Goal: Obtain resource: Download file/media

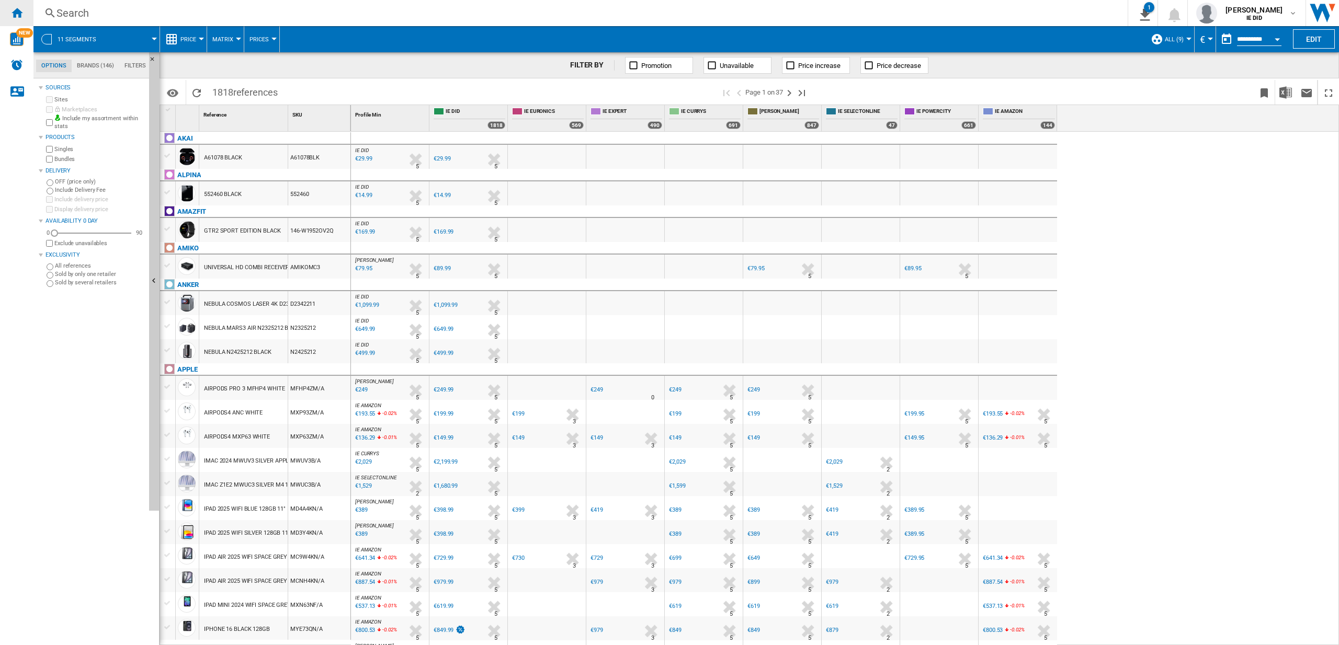
click at [15, 13] on ng-md-icon "Home" at bounding box center [16, 12] width 13 height 13
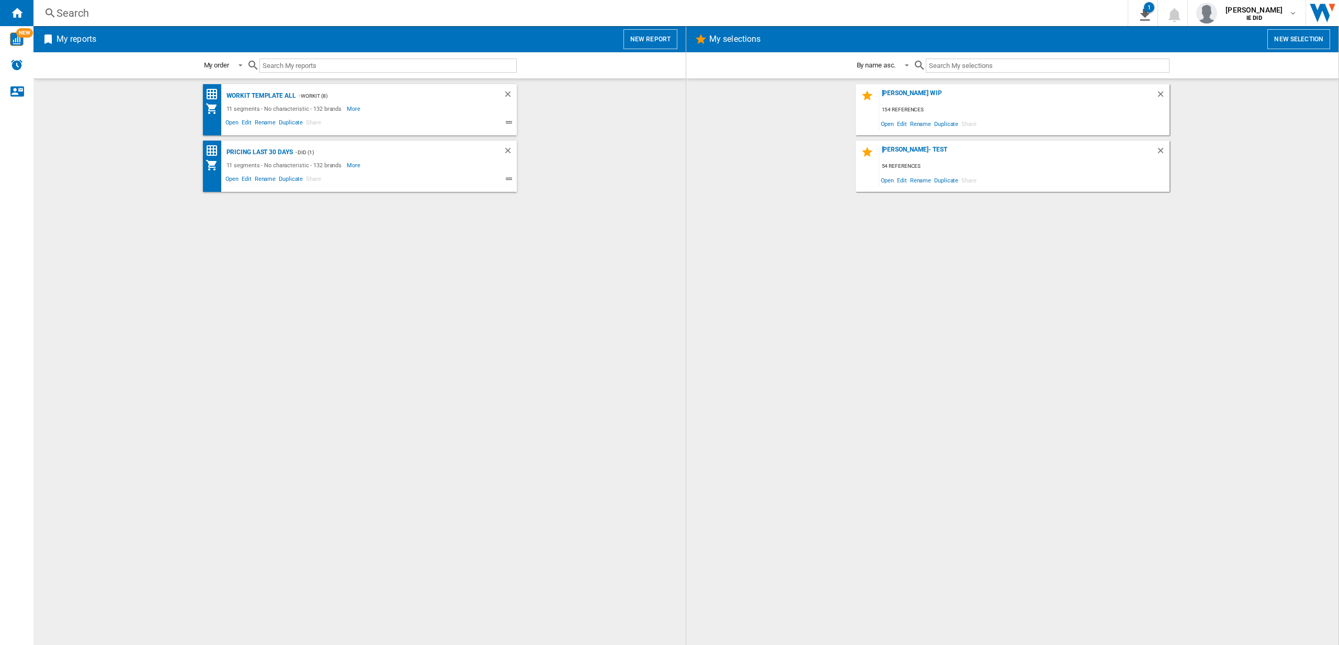
click at [659, 39] on button "New report" at bounding box center [650, 39] width 54 height 20
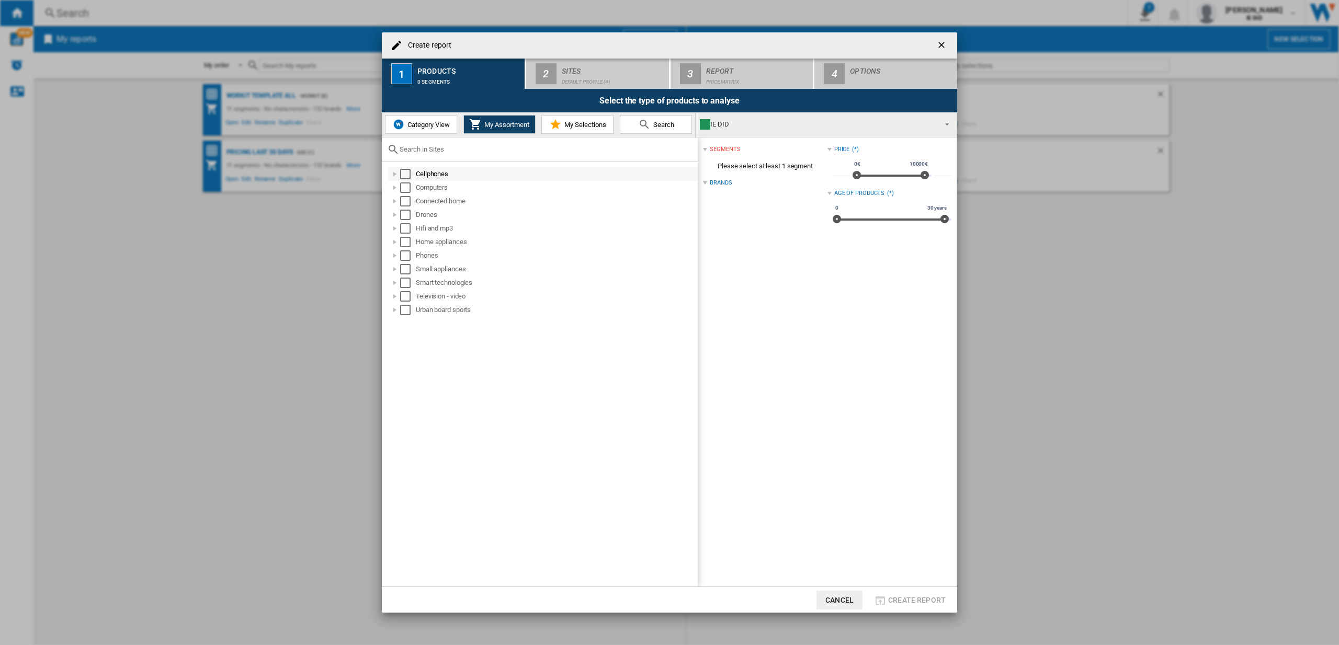
click at [405, 175] on div "Select" at bounding box center [405, 174] width 10 height 10
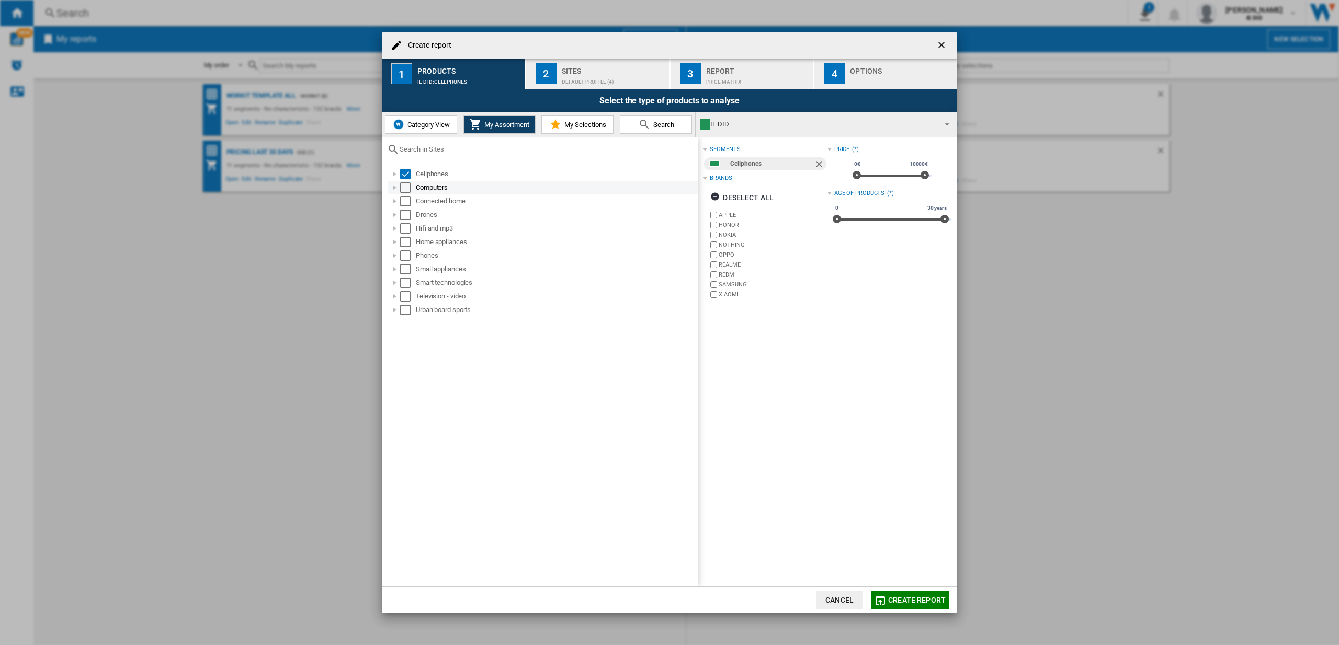
click at [408, 187] on div "Select" at bounding box center [405, 187] width 10 height 10
click at [408, 204] on div "Select" at bounding box center [405, 201] width 10 height 10
click at [406, 214] on div "Select" at bounding box center [405, 215] width 10 height 10
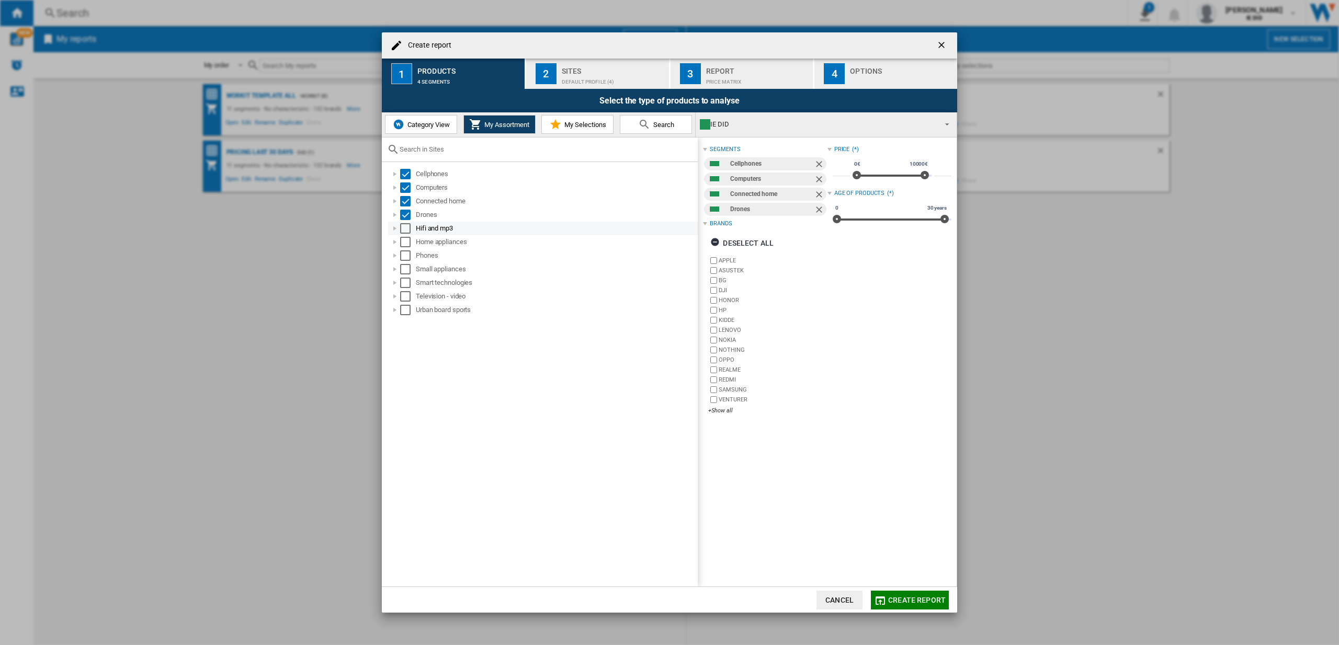
drag, startPoint x: 410, startPoint y: 226, endPoint x: 408, endPoint y: 232, distance: 6.5
click at [410, 226] on div "Select" at bounding box center [405, 228] width 10 height 10
click at [407, 248] on ol "Cellphones Computers Connected home Drones Hifi and mp3 Home appliances Phones …" at bounding box center [542, 242] width 311 height 150
click at [407, 243] on div "Select" at bounding box center [405, 242] width 10 height 10
click at [406, 257] on div "Select" at bounding box center [405, 255] width 10 height 10
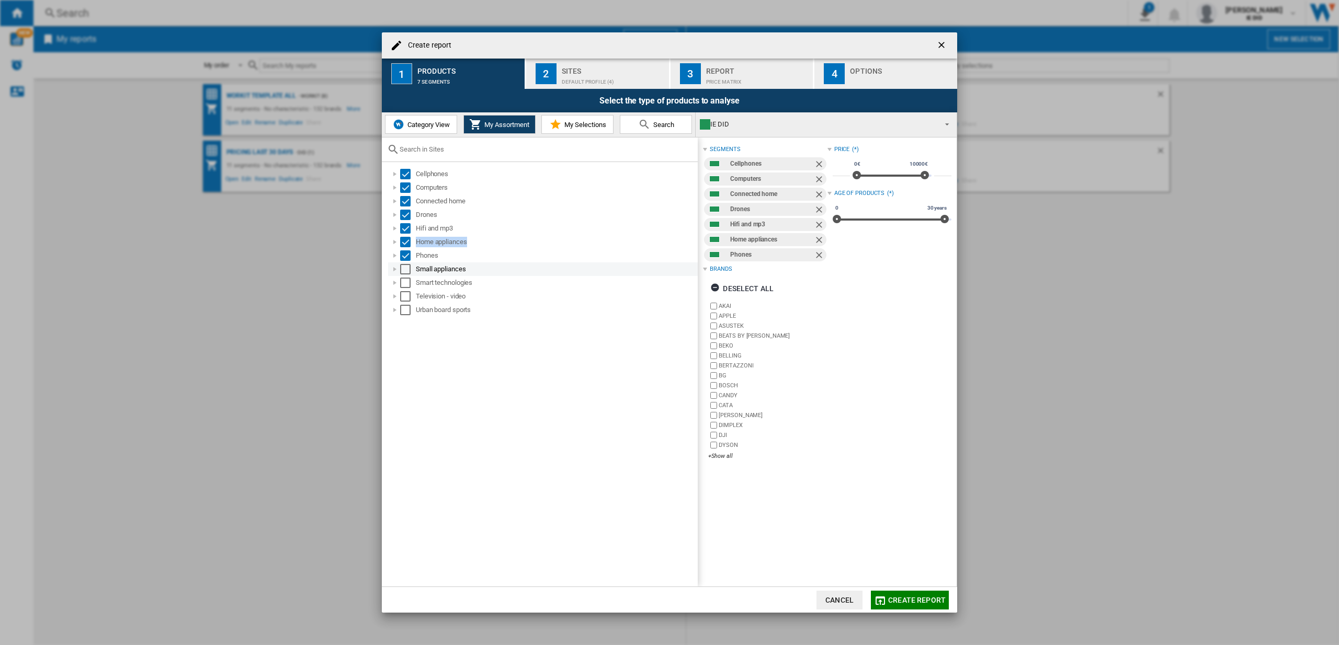
click at [407, 268] on div "Select" at bounding box center [405, 269] width 10 height 10
click at [407, 280] on div "Select" at bounding box center [405, 283] width 10 height 10
click at [406, 295] on div "Select" at bounding box center [405, 296] width 10 height 10
click at [405, 314] on div "Select" at bounding box center [405, 310] width 10 height 10
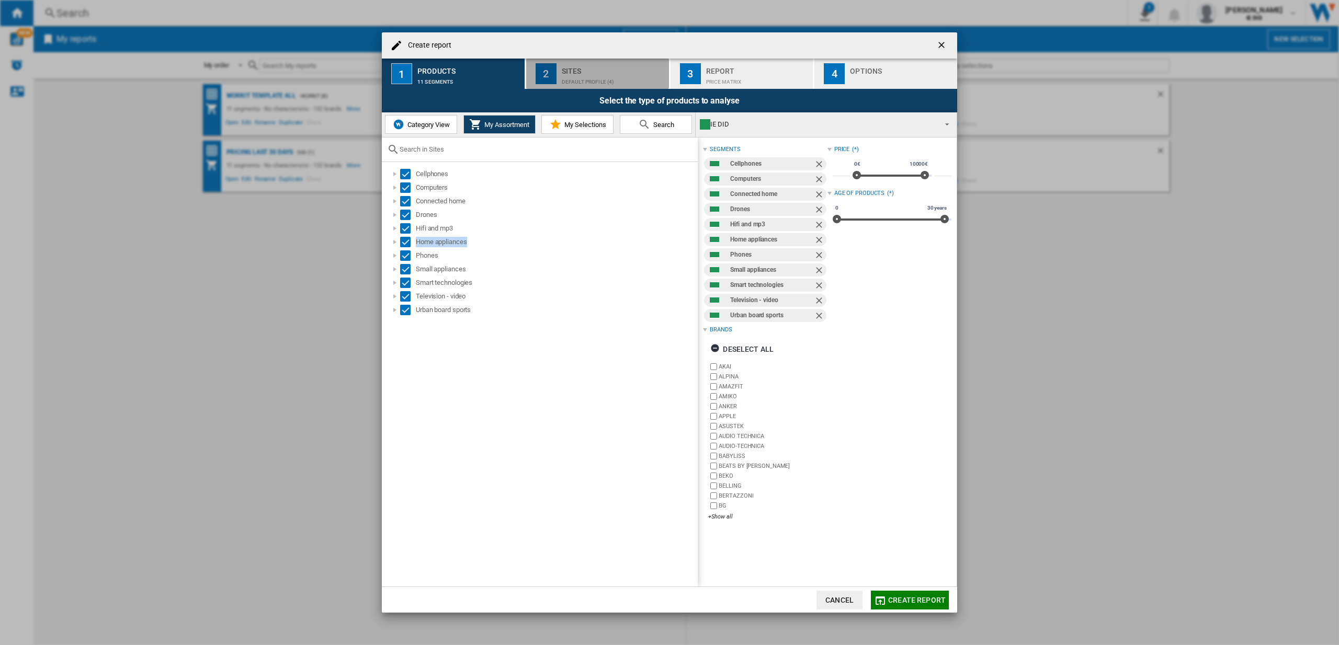
click at [552, 64] on div "2" at bounding box center [545, 73] width 21 height 21
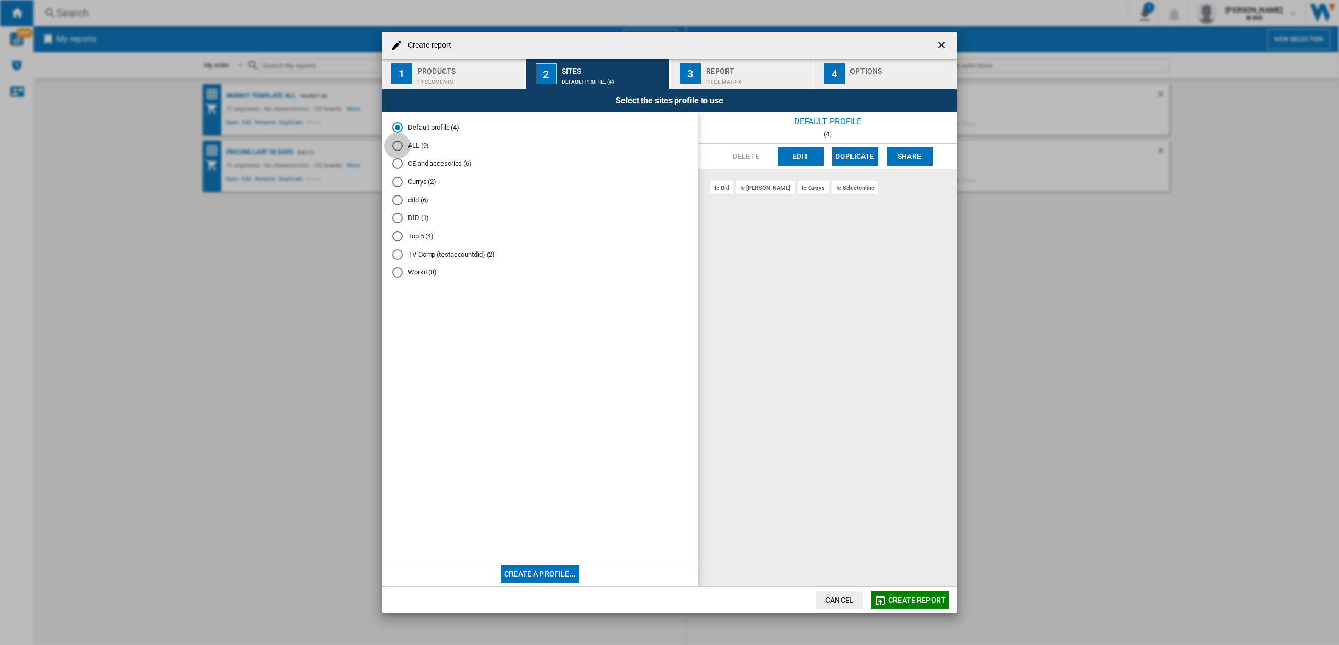
click at [399, 146] on div "ALL (9)" at bounding box center [397, 146] width 10 height 10
click at [907, 596] on span "Create report" at bounding box center [917, 600] width 58 height 8
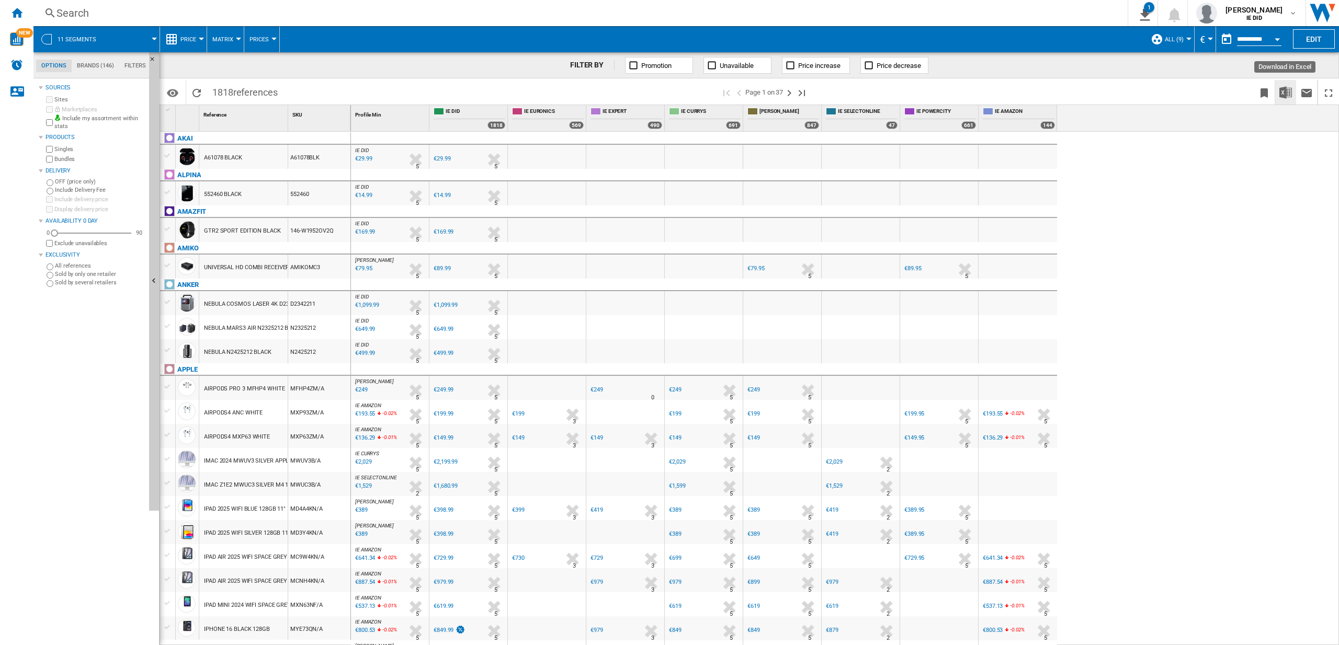
click at [1285, 92] on img "Download in Excel" at bounding box center [1285, 92] width 13 height 13
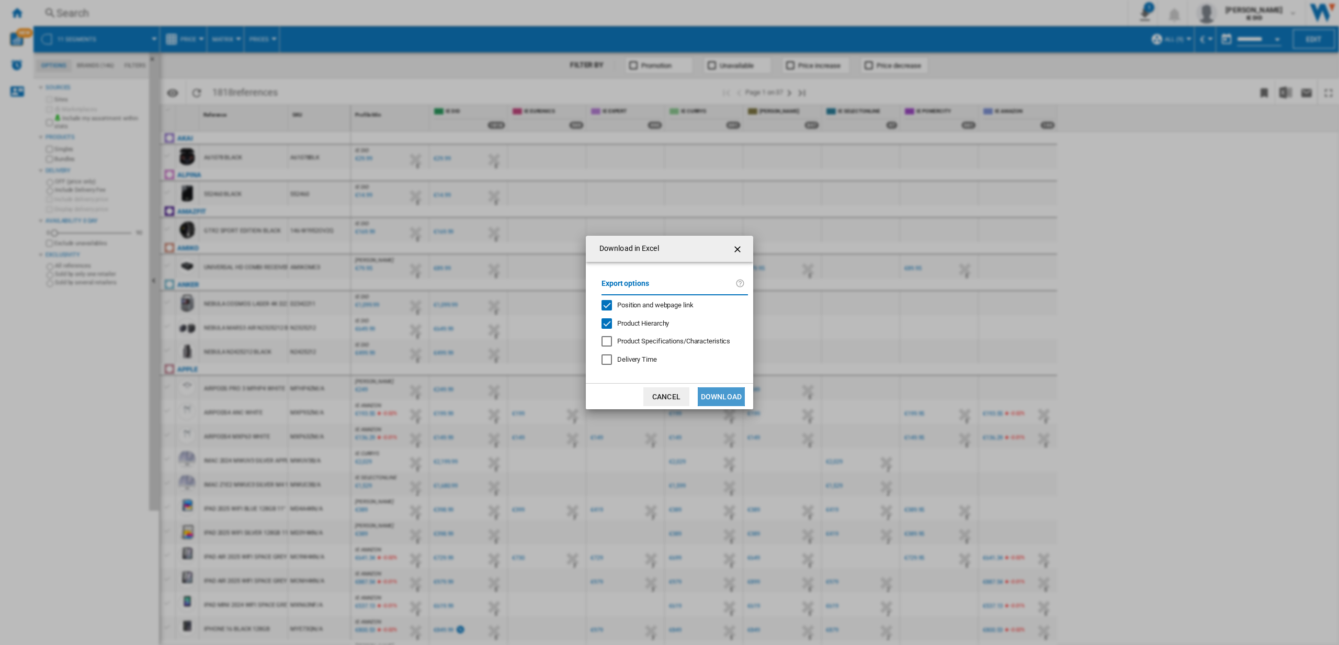
click at [728, 396] on button "Download" at bounding box center [721, 396] width 47 height 19
